Goal: Task Accomplishment & Management: Use online tool/utility

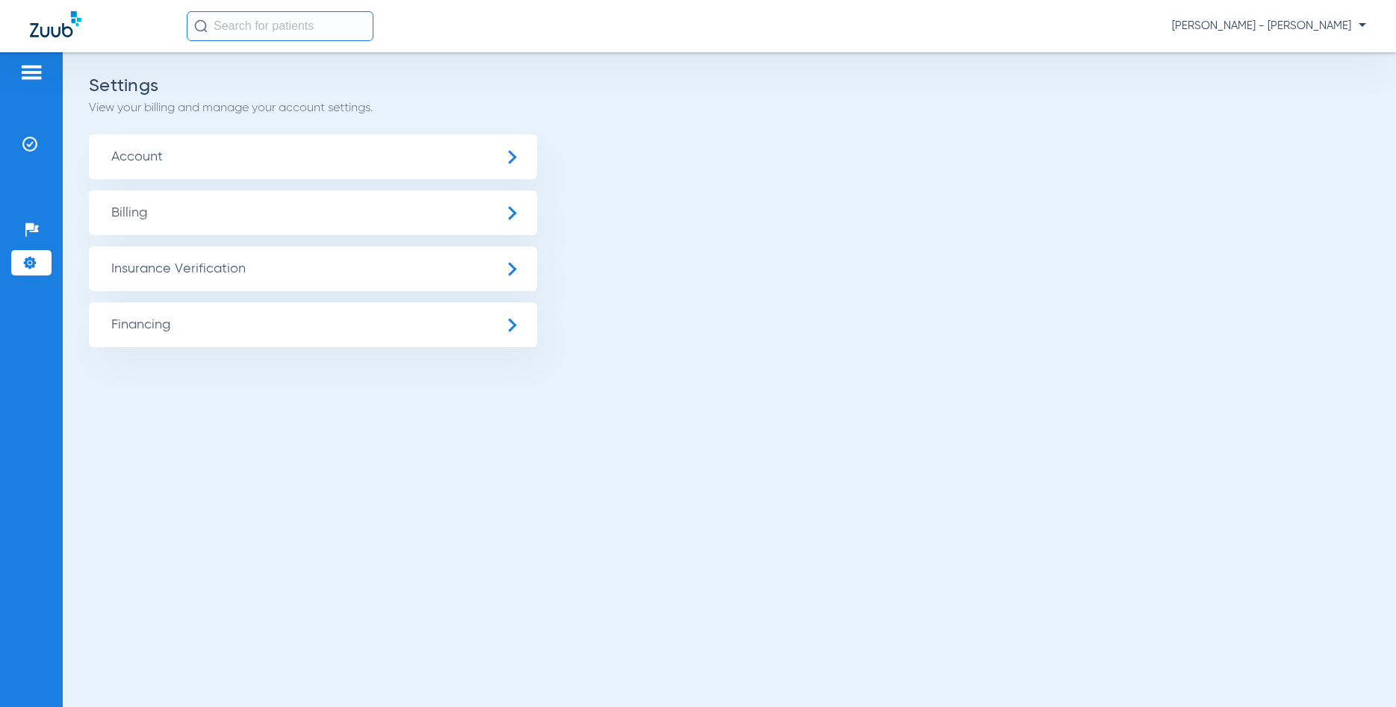
click at [31, 69] on img at bounding box center [31, 72] width 24 height 18
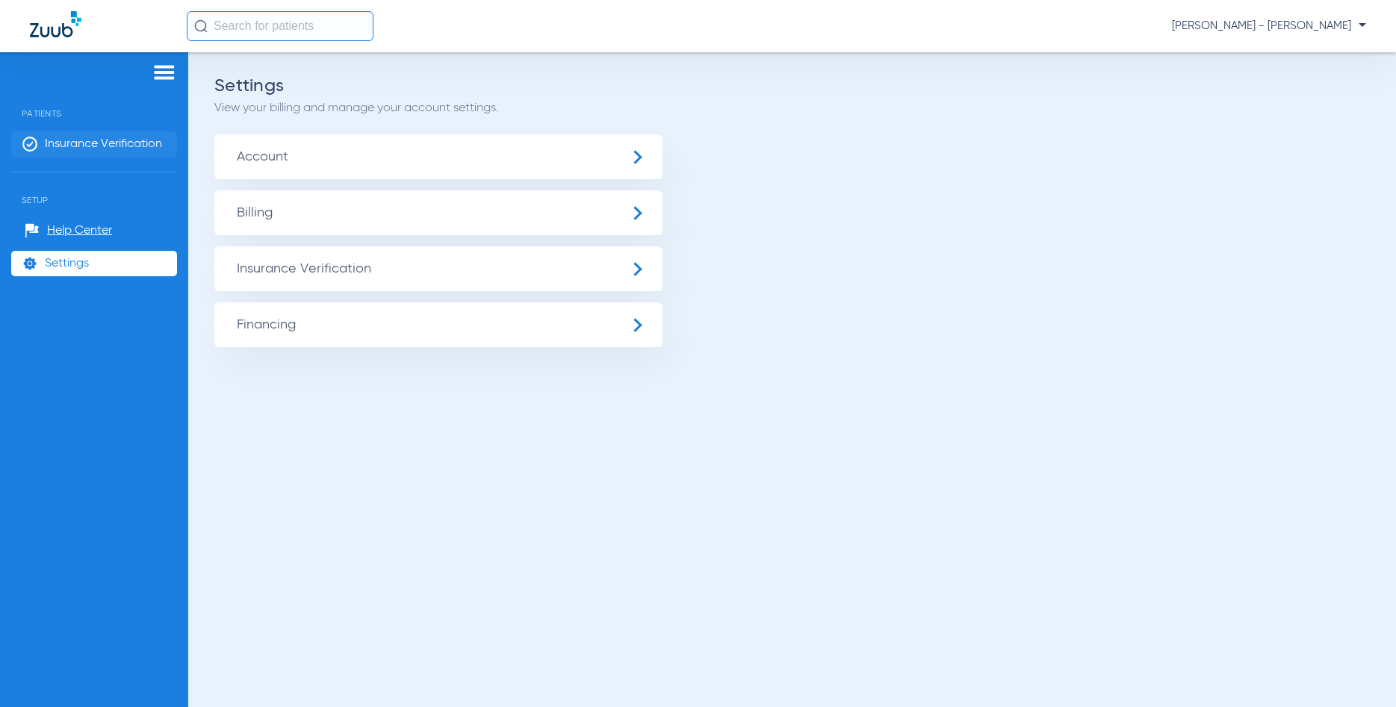
click at [80, 140] on span "Insurance Verification" at bounding box center [103, 144] width 117 height 15
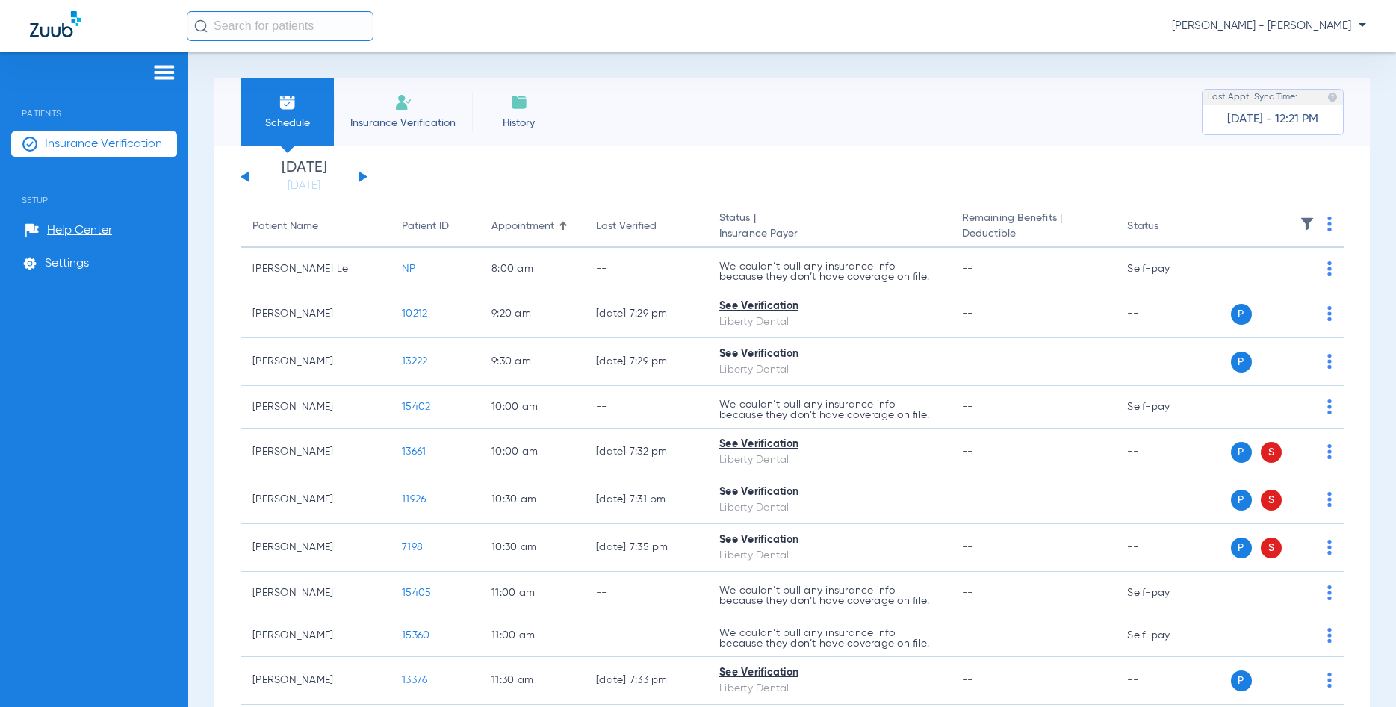
click at [358, 178] on button at bounding box center [362, 176] width 9 height 11
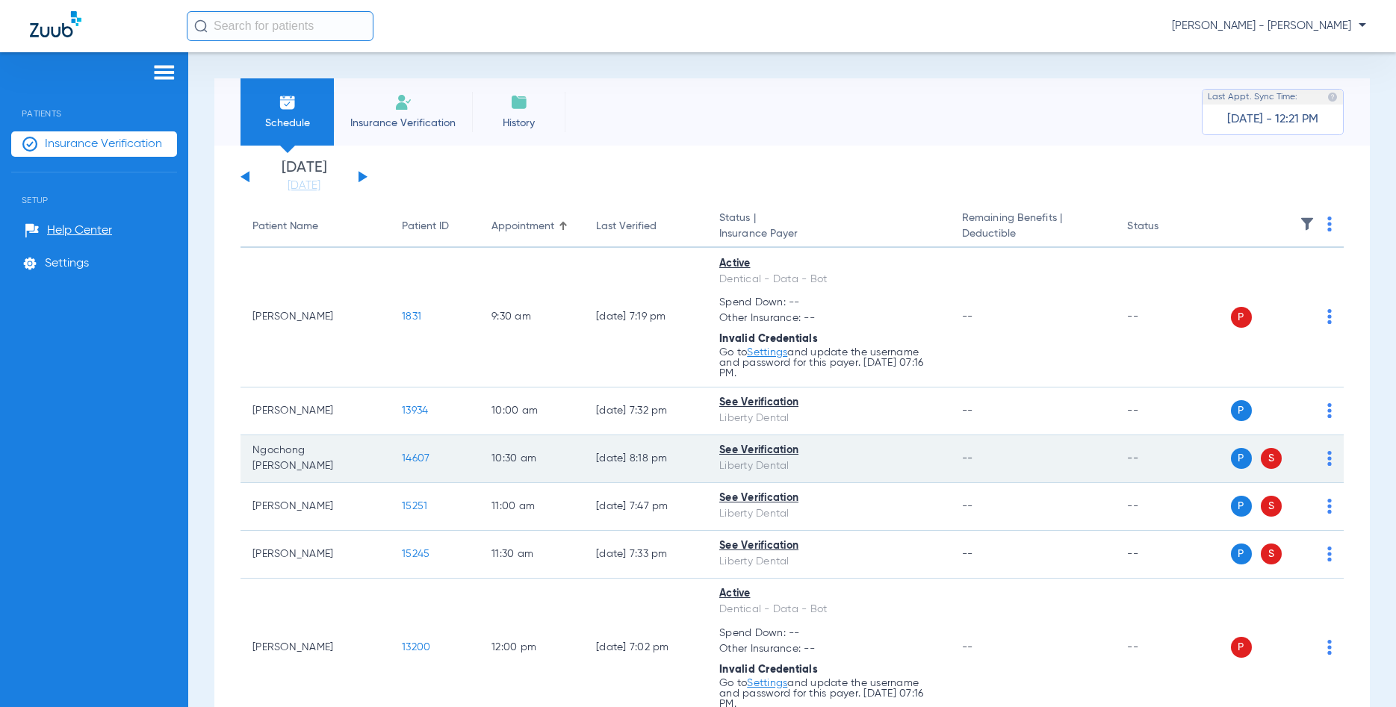
click at [1326, 462] on div "P S" at bounding box center [1274, 458] width 116 height 21
click at [1327, 461] on img at bounding box center [1329, 458] width 4 height 15
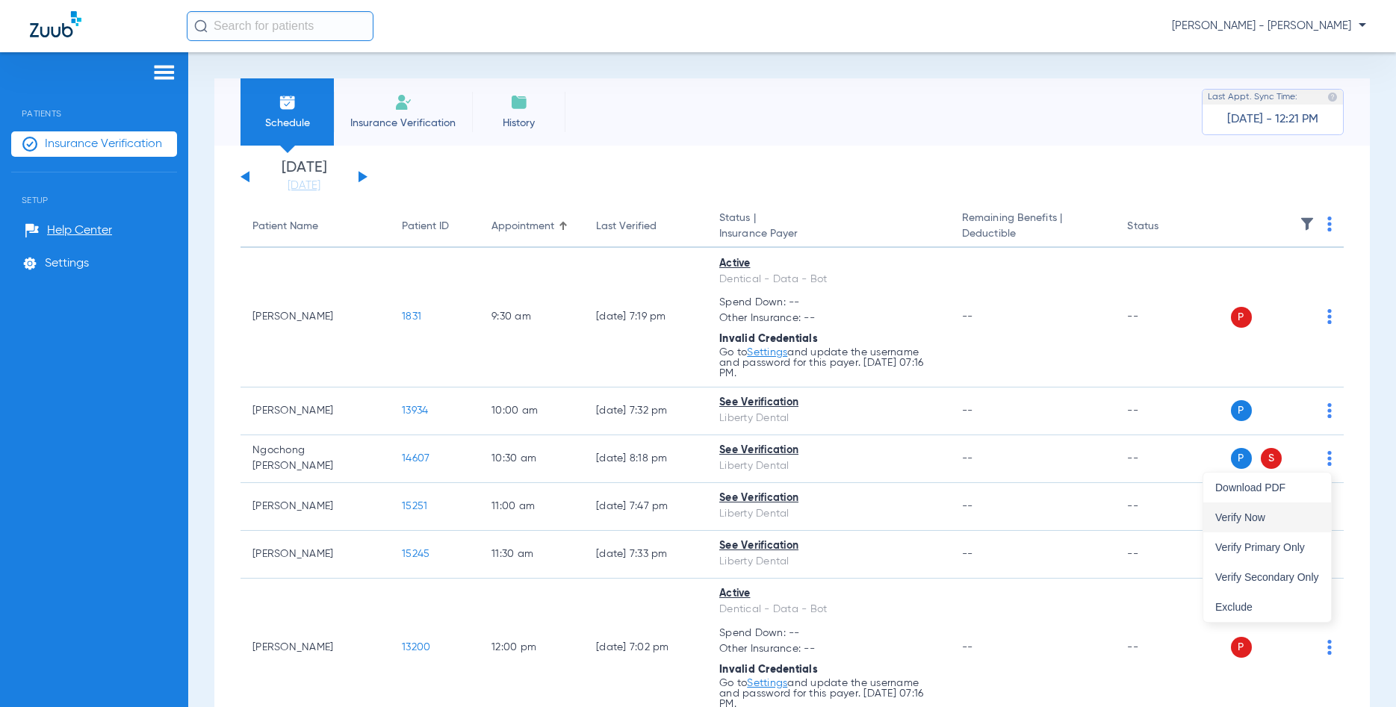
click at [1301, 518] on span "Verify Now" at bounding box center [1267, 517] width 104 height 10
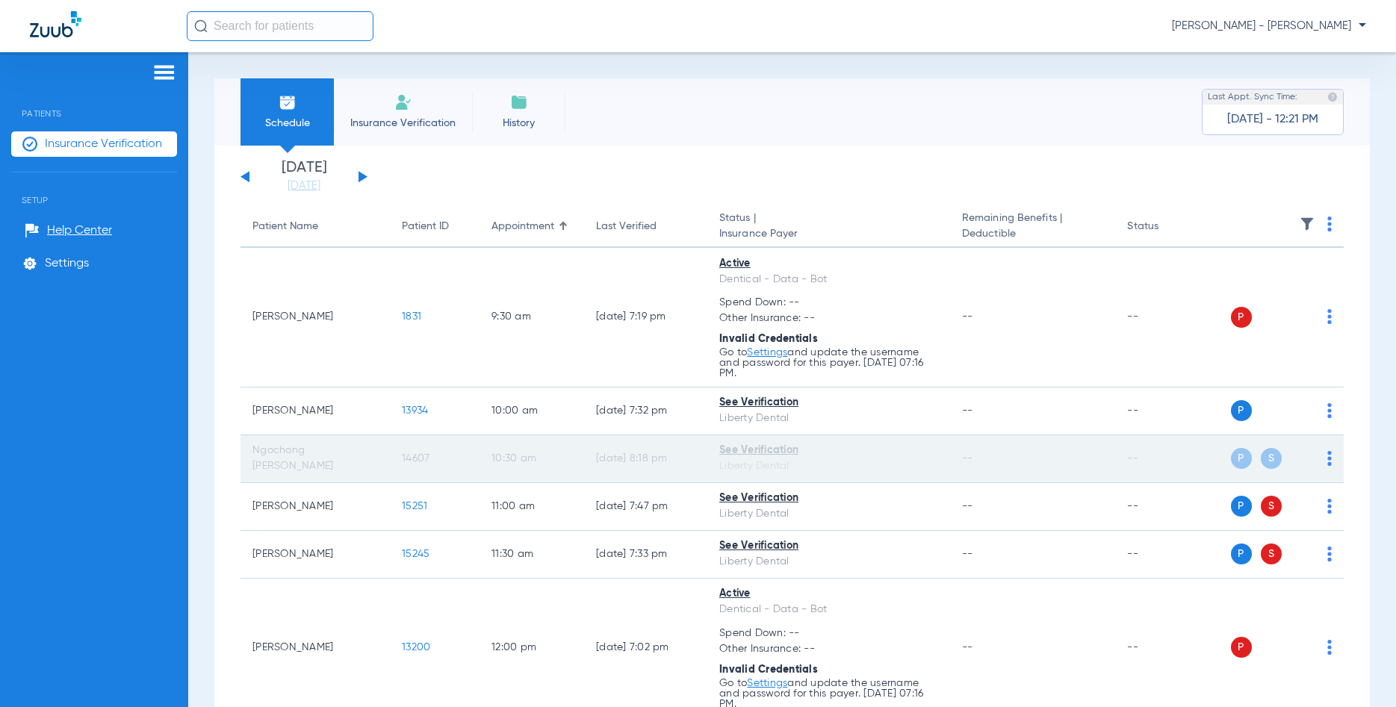
click at [418, 462] on span "14607" at bounding box center [416, 458] width 28 height 10
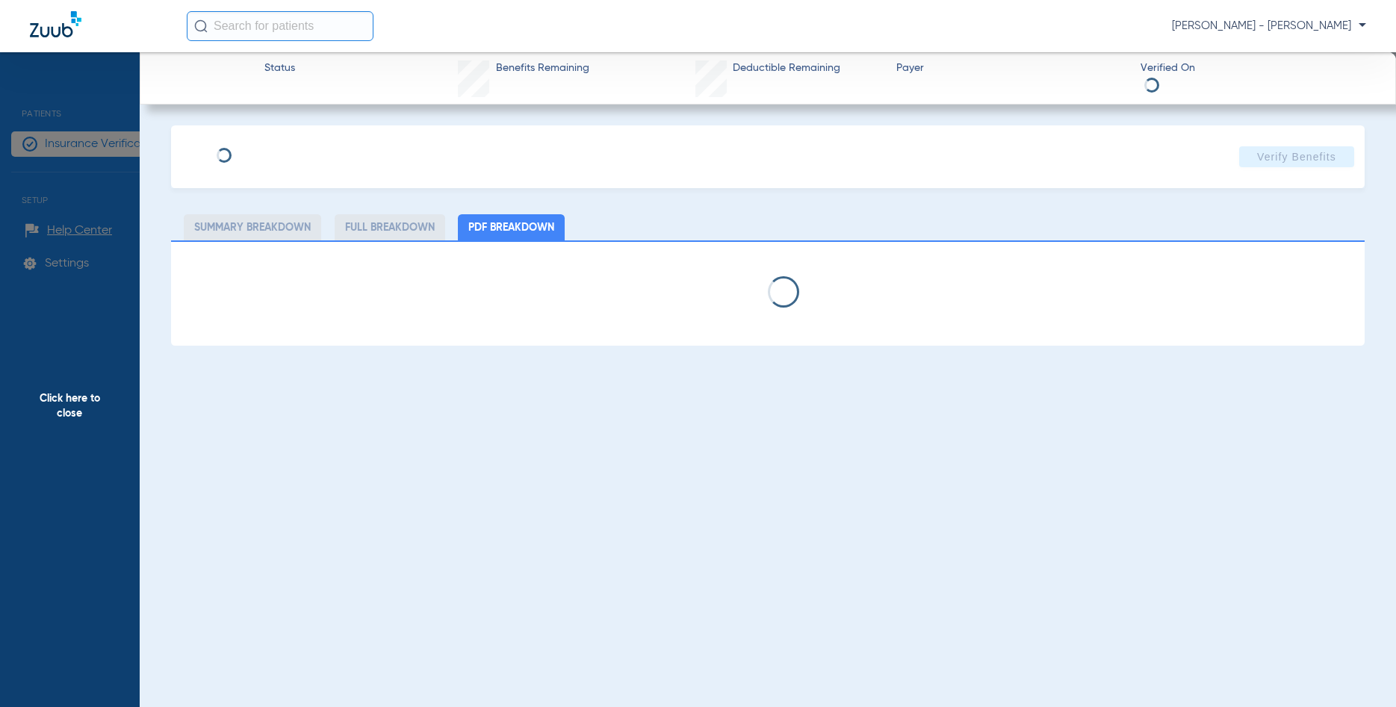
click at [393, 217] on li "Full Breakdown" at bounding box center [390, 227] width 111 height 26
